Goal: Find specific page/section: Find specific page/section

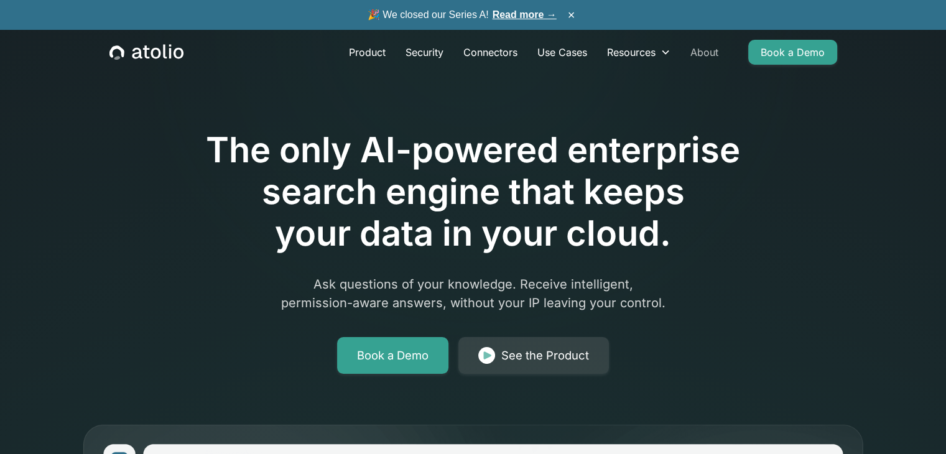
click at [703, 50] on link "About" at bounding box center [704, 52] width 48 height 25
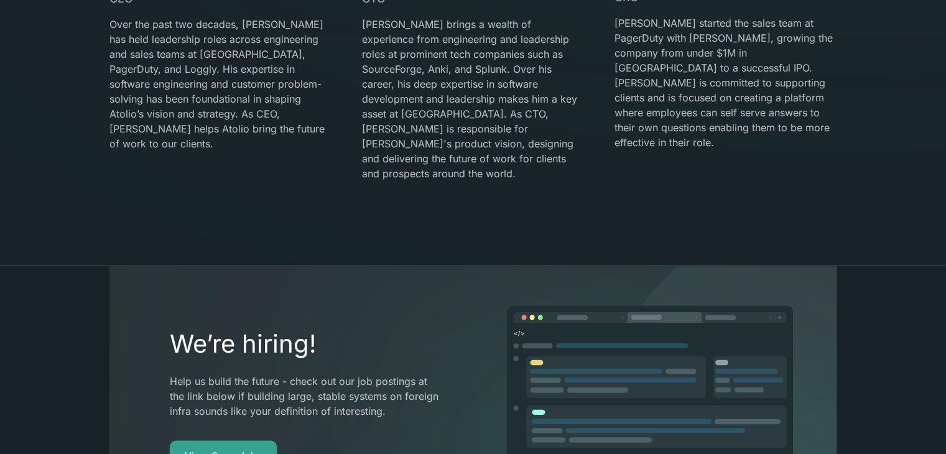
scroll to position [1928, 0]
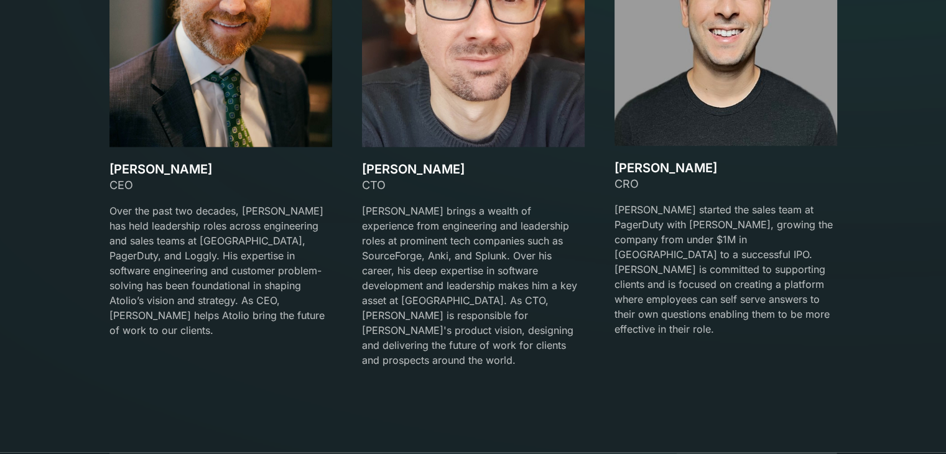
click at [177, 171] on h3 "[PERSON_NAME]" at bounding box center [220, 169] width 223 height 15
click at [177, 171] on h3 "David Lanstein" at bounding box center [220, 169] width 223 height 15
